Goal: Task Accomplishment & Management: Manage account settings

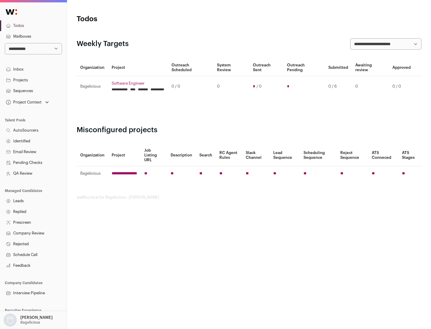
click at [33, 80] on link "Projects" at bounding box center [33, 80] width 67 height 11
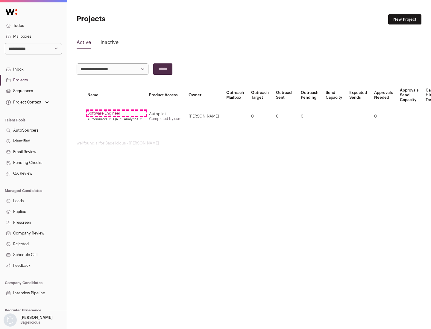
click at [116, 113] on link "Software Engineer" at bounding box center [114, 113] width 54 height 5
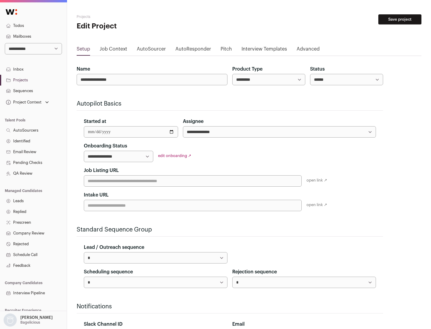
click at [400, 19] on button "Save project" at bounding box center [399, 19] width 43 height 10
